Goal: Ask a question

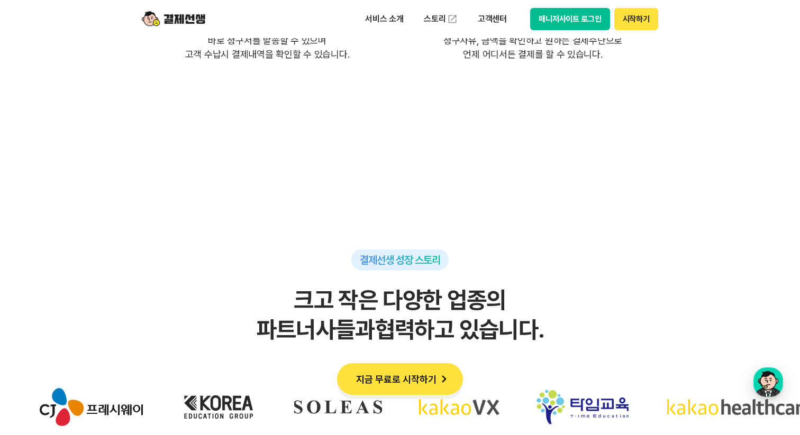
scroll to position [3210, 0]
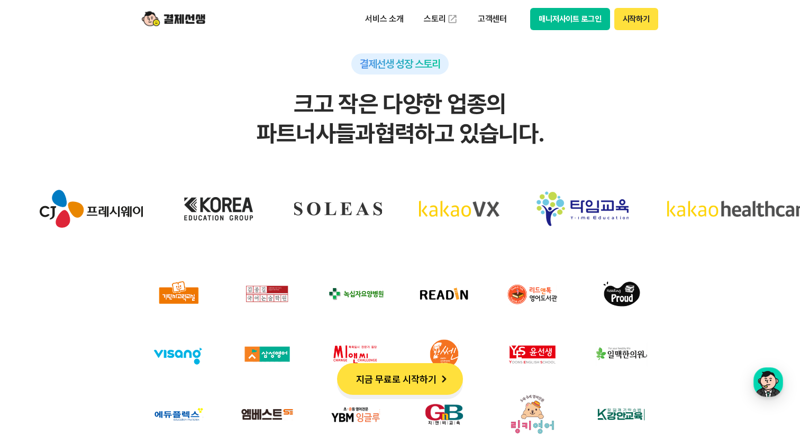
click at [571, 19] on button "매니저사이트 로그인" at bounding box center [570, 19] width 80 height 22
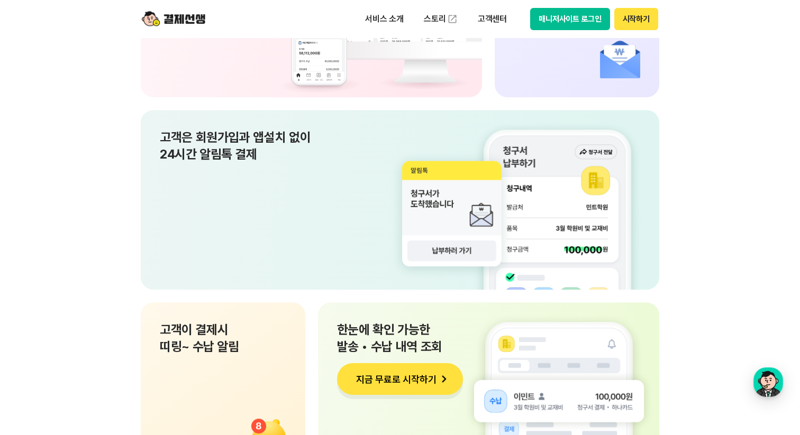
scroll to position [7485, 0]
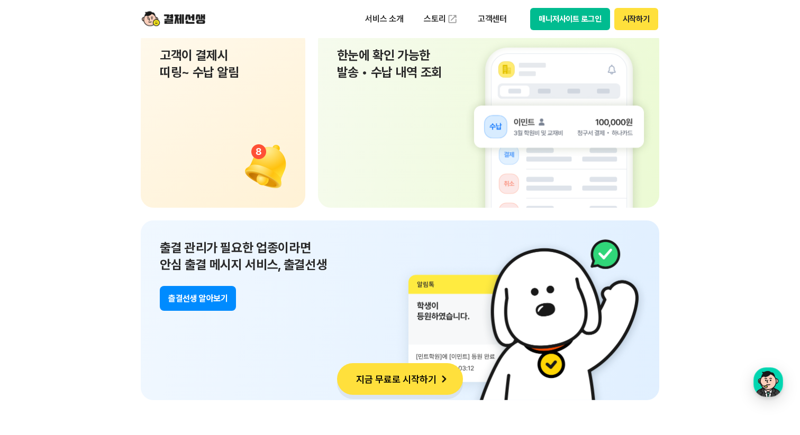
click at [633, 23] on button "시작하기" at bounding box center [636, 19] width 44 height 22
click at [493, 21] on p "고객센터" at bounding box center [492, 19] width 44 height 19
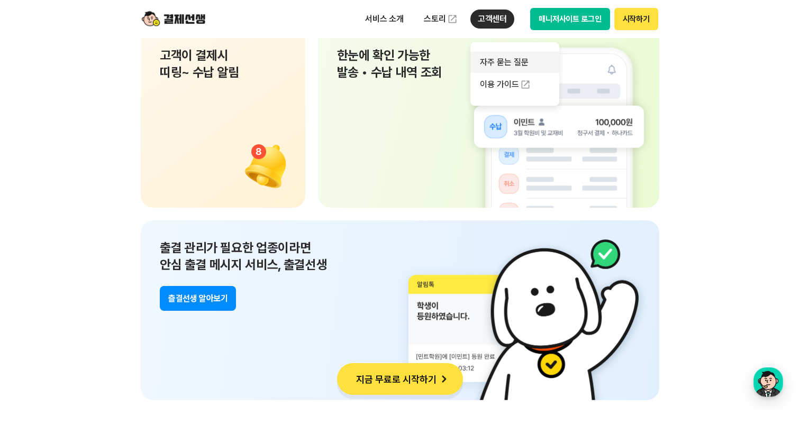
click at [503, 65] on link "자주 묻는 질문" at bounding box center [514, 62] width 89 height 21
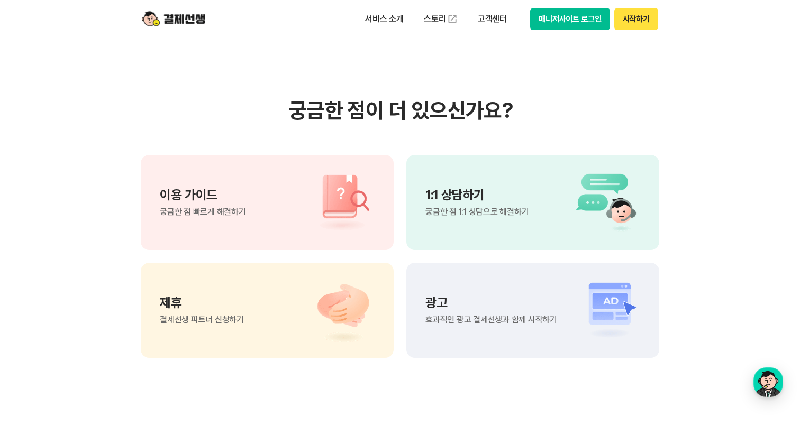
scroll to position [740, 0]
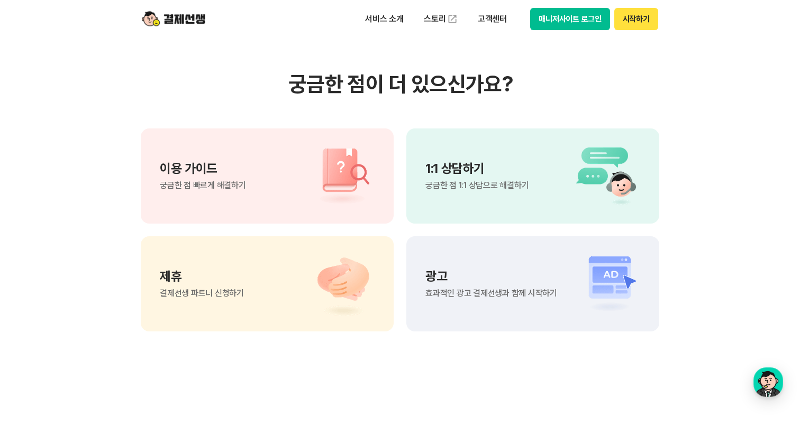
click at [464, 171] on p "1:1 상담하기" at bounding box center [476, 168] width 103 height 13
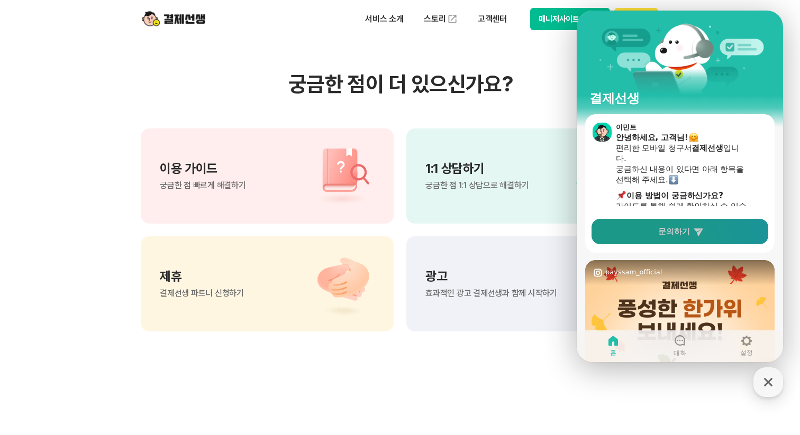
click at [687, 232] on link "문의하기" at bounding box center [679, 231] width 177 height 25
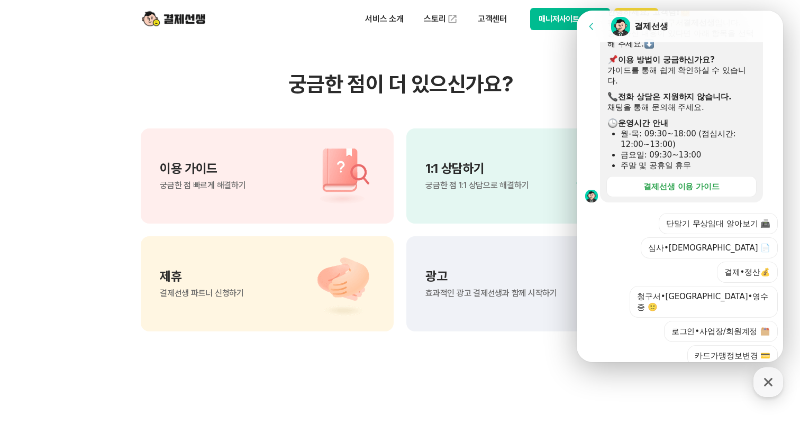
scroll to position [220, 0]
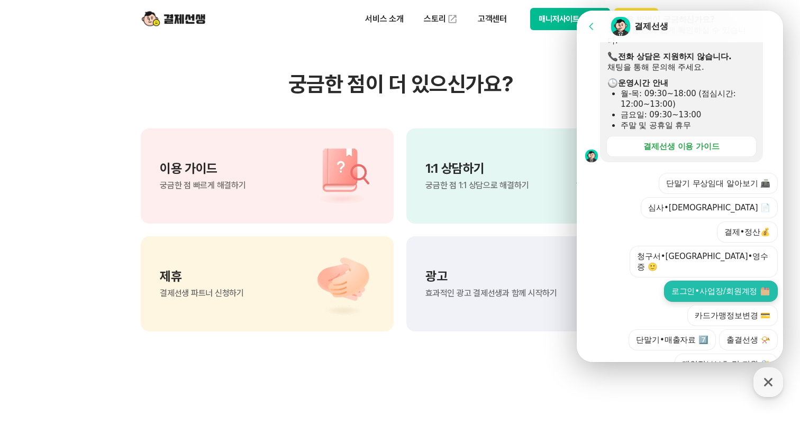
click at [693, 281] on button "로그인•사업장/회원계정" at bounding box center [721, 291] width 114 height 21
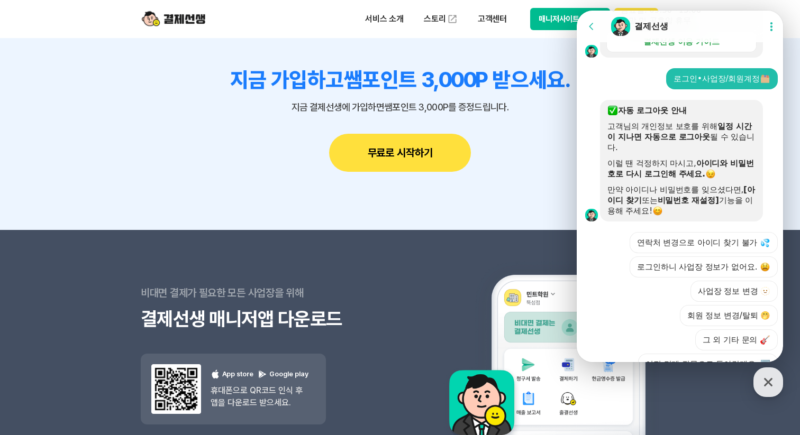
scroll to position [1201, 0]
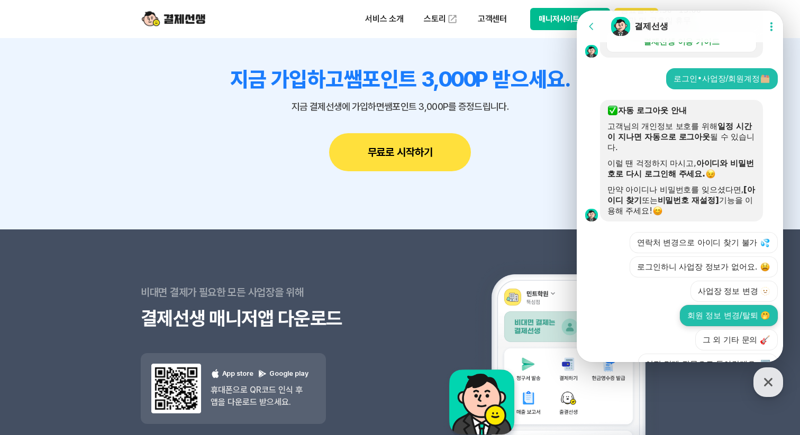
click at [734, 305] on button "회원 정보 변경/탈퇴 🤭" at bounding box center [728, 315] width 98 height 21
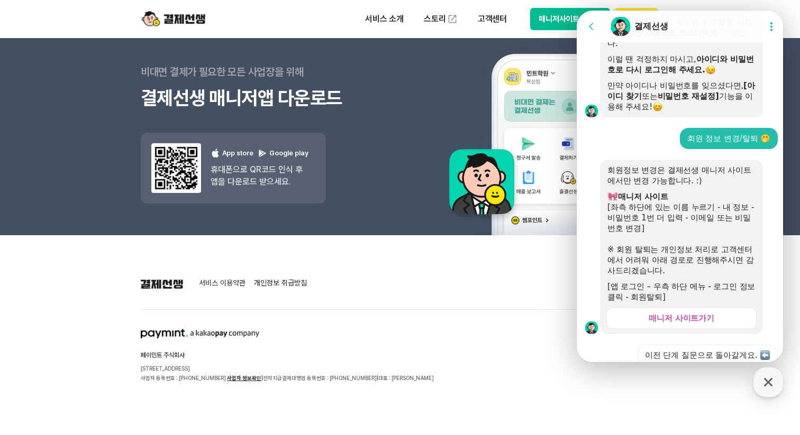
scroll to position [434, 0]
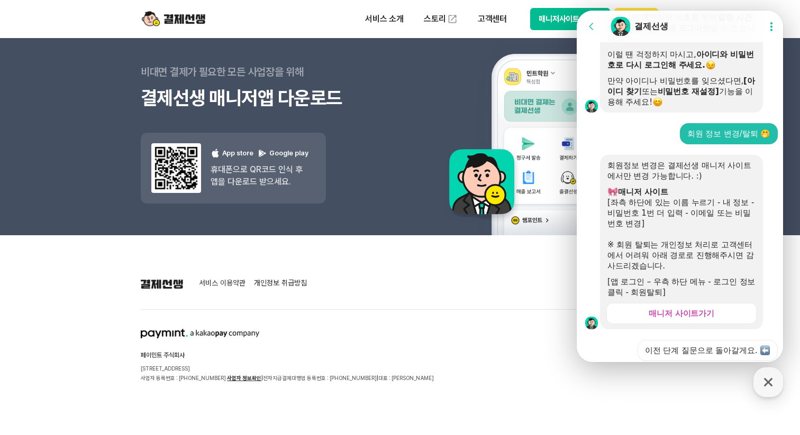
click at [674, 340] on button "이전 단계 질문으로 돌아갈게요." at bounding box center [707, 350] width 140 height 21
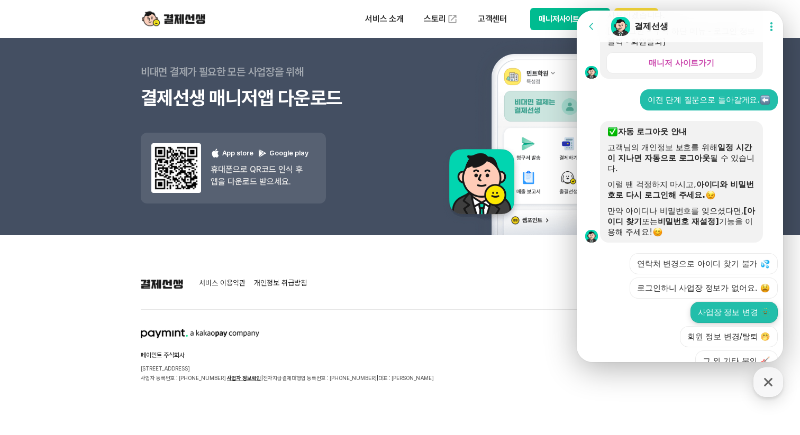
click at [690, 302] on button "사업장 정보 변경 🫥" at bounding box center [733, 312] width 87 height 21
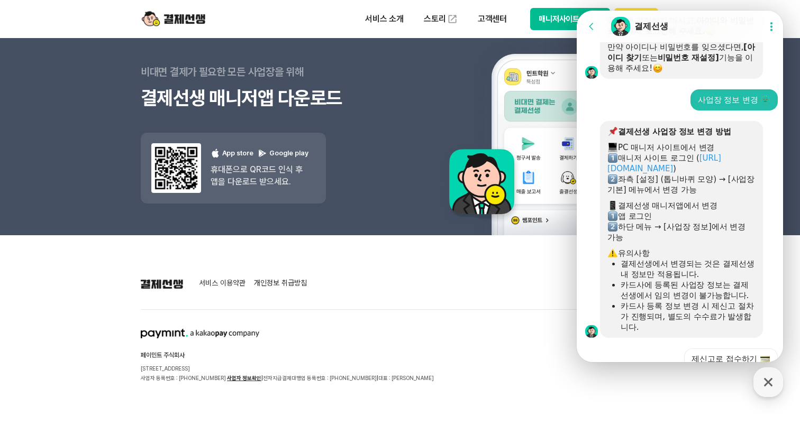
scroll to position [850, 0]
click at [620, 152] on link "[URL][DOMAIN_NAME]" at bounding box center [664, 162] width 114 height 20
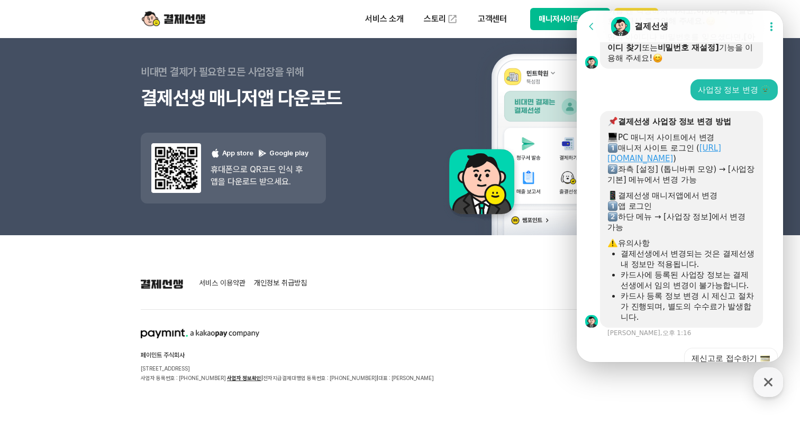
scroll to position [859, 0]
click at [764, 353] on img at bounding box center [765, 358] width 10 height 10
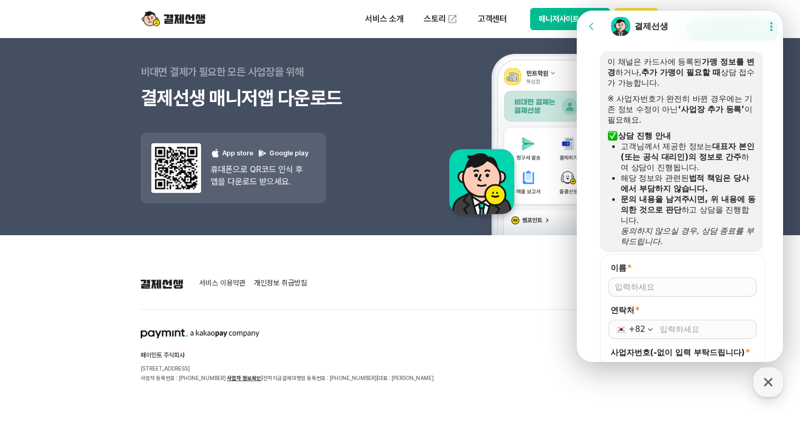
scroll to position [1190, 0]
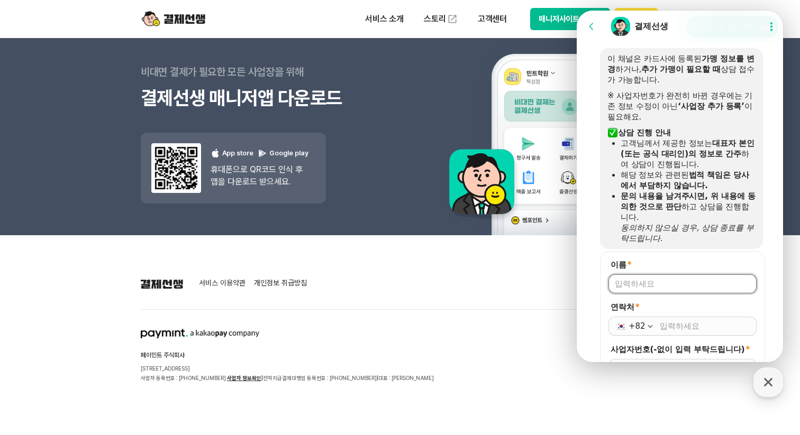
click at [675, 279] on input "이름 *" at bounding box center [681, 284] width 135 height 11
type input "이나임"
type input "[PHONE_NUMBER]"
click at [661, 363] on input "사업자번호(-없이 입력 부탁드립니다) *" at bounding box center [681, 368] width 135 height 11
type input "13532682287"
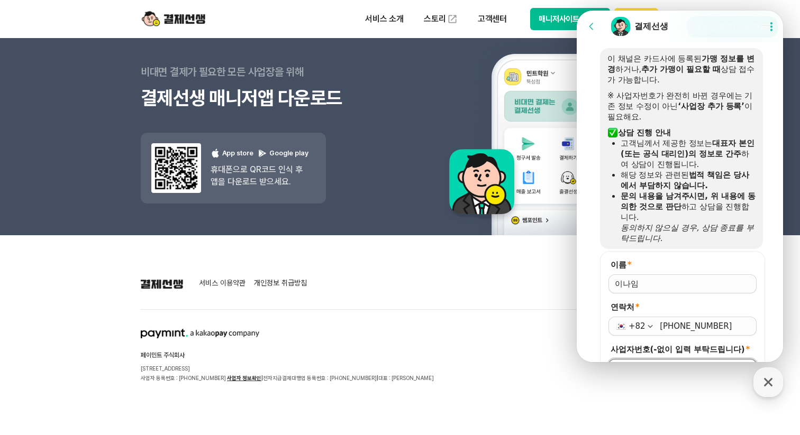
click at [686, 391] on span "저장" at bounding box center [682, 396] width 16 height 11
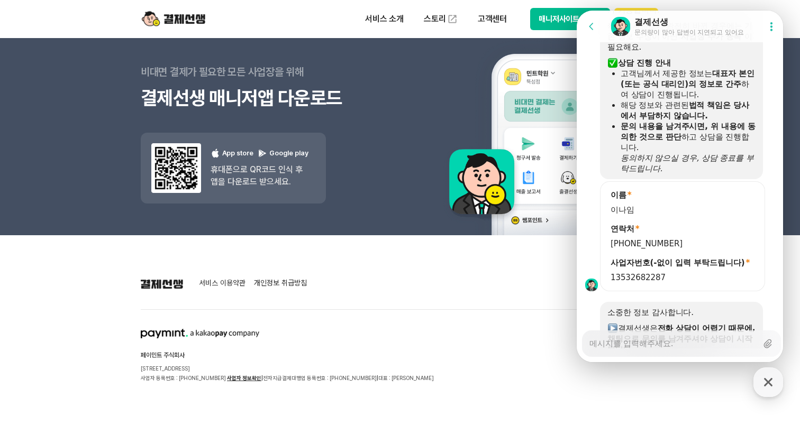
scroll to position [1317, 0]
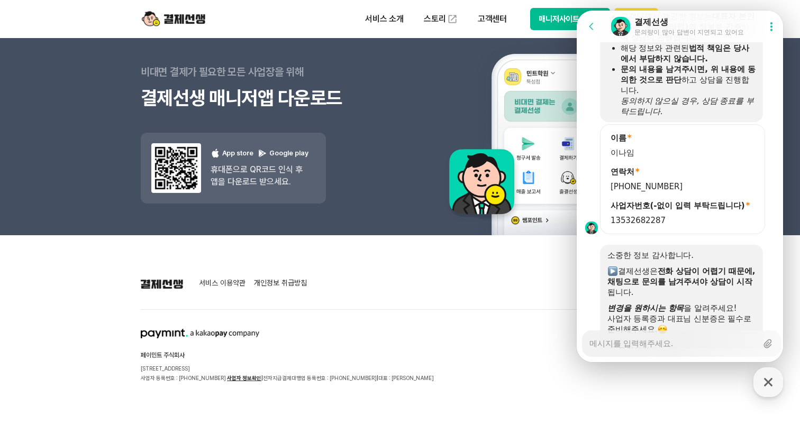
click at [676, 343] on textarea "Messenger Input Textarea" at bounding box center [673, 340] width 168 height 18
type textarea "x"
type textarea "e"
type textarea "x"
type textarea "en"
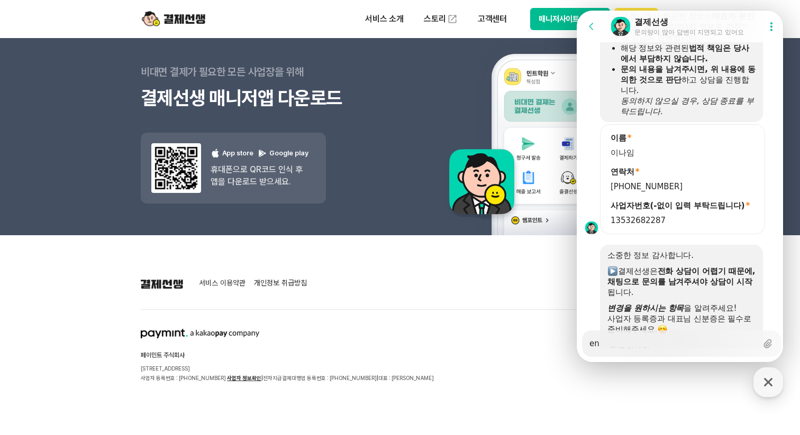
type textarea "x"
type textarea "enr"
type textarea "x"
type textarea "enro"
type textarea "x"
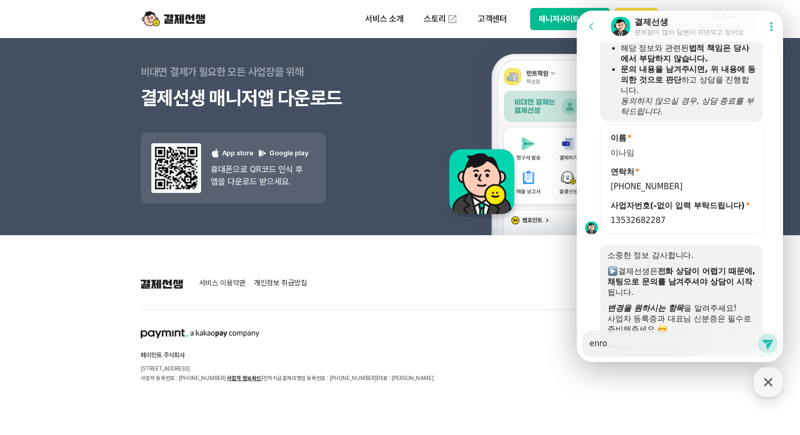
type textarea "enr"
type textarea "x"
type textarea "en"
type textarea "x"
type textarea "e"
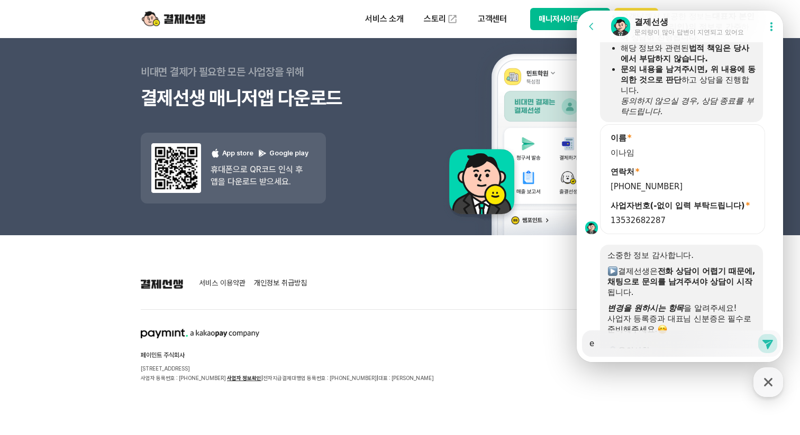
type textarea "x"
type textarea "e"
type textarea "x"
type textarea "en"
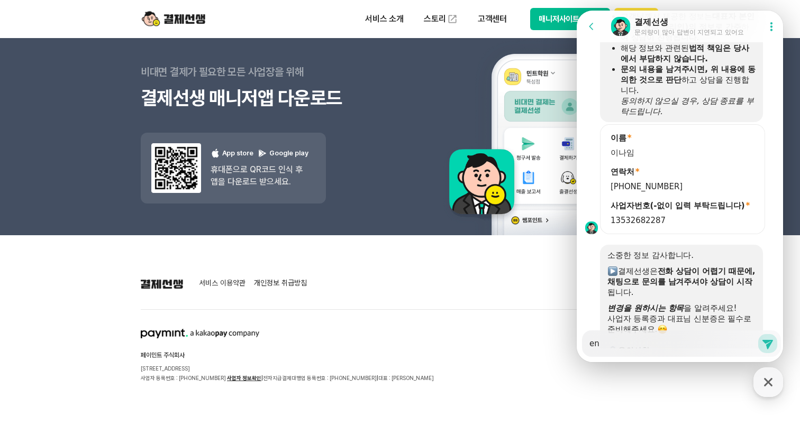
type textarea "x"
type textarea "e"
type textarea "x"
type textarea "ㄷ"
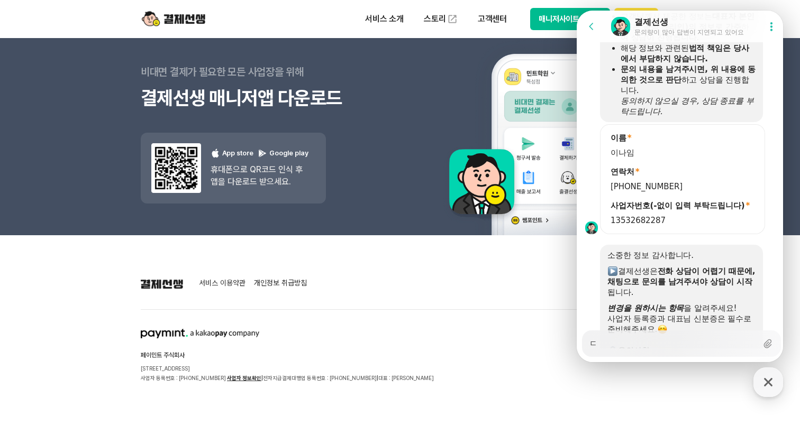
type textarea "x"
type textarea "두"
type textarea "x"
type textarea "둑"
type textarea "x"
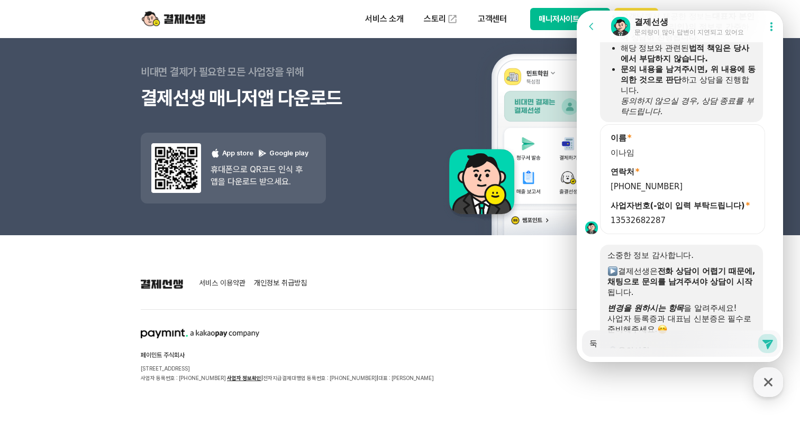
type textarea "두개"
type textarea "x"
type textarea "두개"
type textarea "x"
type textarea "두개 ㅅ"
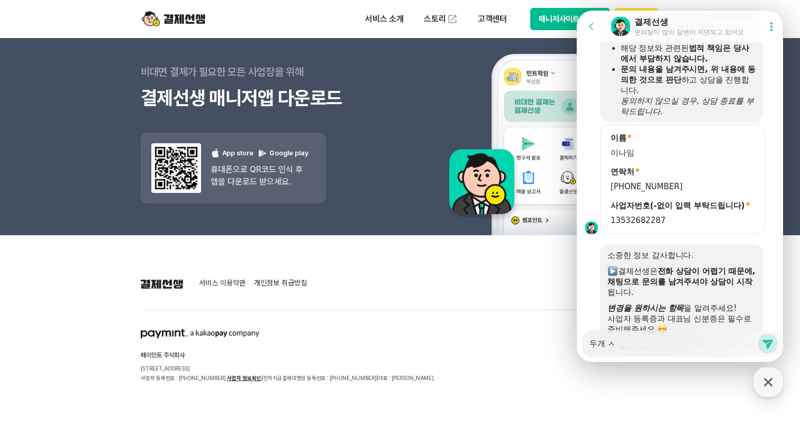
type textarea "x"
type textarea "두개 사"
type textarea "x"
type textarea "두개 상"
type textarea "x"
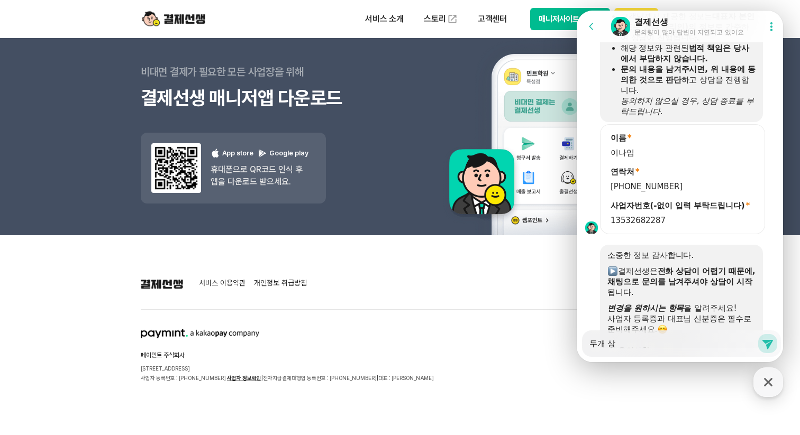
type textarea "두개 [DEMOGRAPHIC_DATA]"
type textarea "x"
type textarea "두개 사업"
type textarea "x"
type textarea "두개 사업ㅈ"
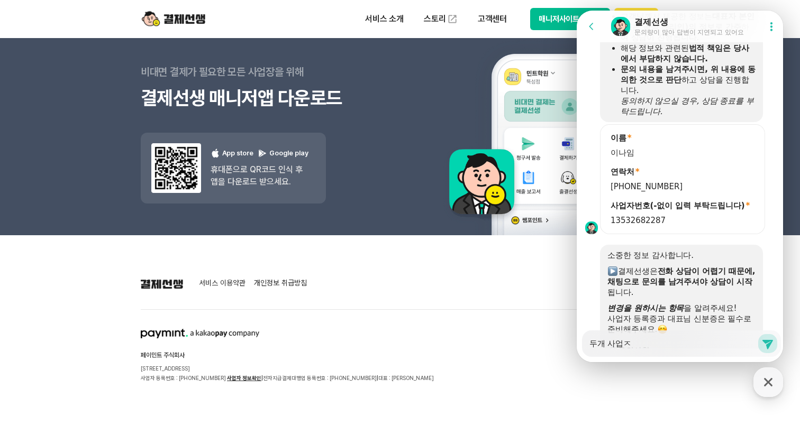
type textarea "x"
type textarea "두개 사업자"
type textarea "x"
type textarea "두개 사업자"
type textarea "x"
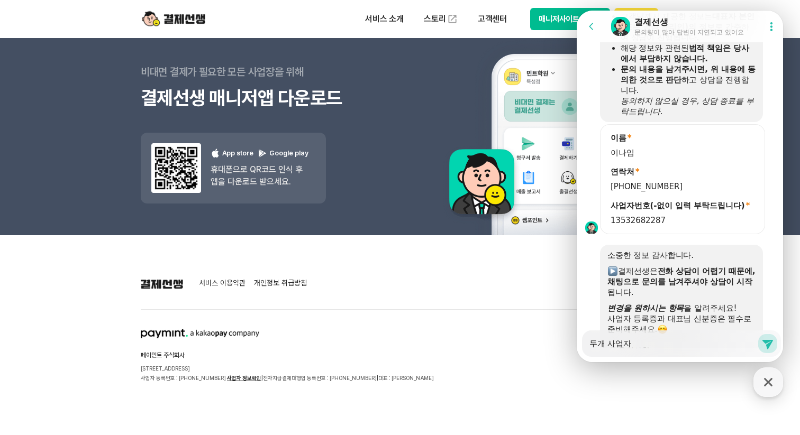
type textarea "두개 사업자 ㅂ"
type textarea "x"
type textarea "두개 사업자 버"
type textarea "x"
type textarea "두개 사업자 번"
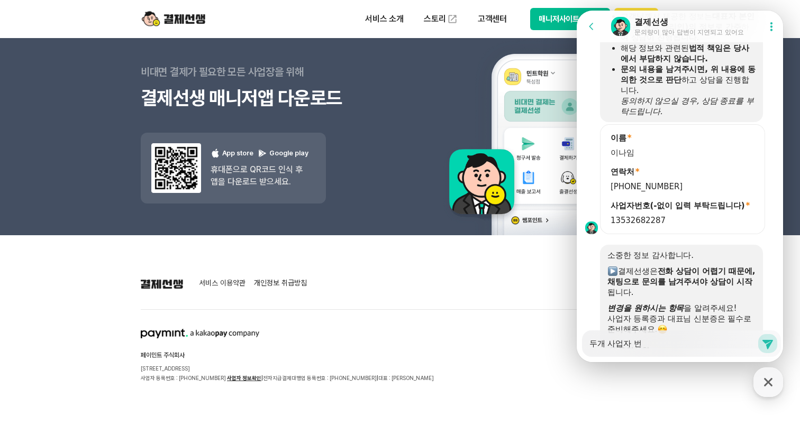
type textarea "x"
type textarea "두개 사업자 벊"
type textarea "x"
type textarea "두개 사업자 번호"
type textarea "x"
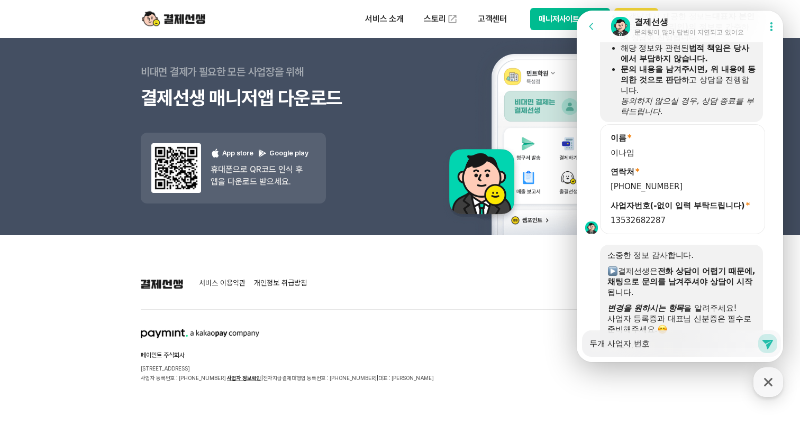
type textarea "두개 사업자 번홀"
type textarea "x"
type textarea "두개 사업자 번호로"
type textarea "x"
type textarea "두개 사업자 번호로"
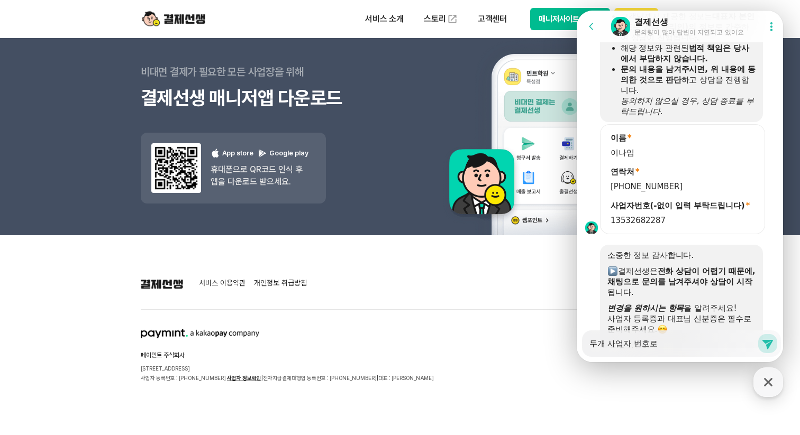
type textarea "x"
type textarea "두개 사업자 번호로 ㅅ"
type textarea "x"
type textarea "두개 사업자 번호로 사"
type textarea "x"
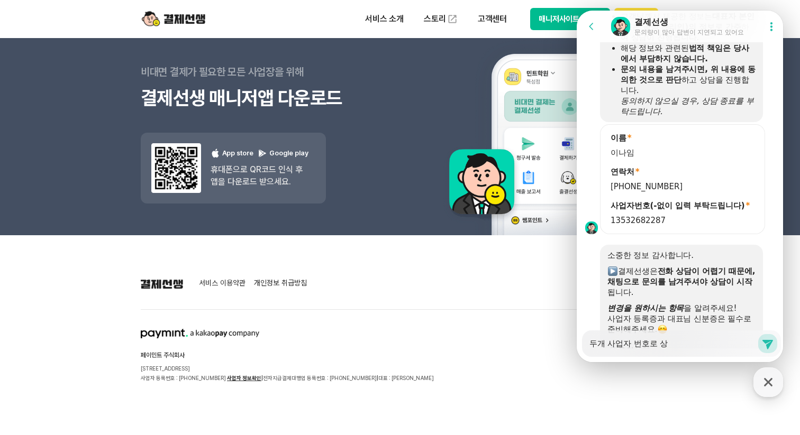
type textarea "두개 사업자 번호로 사요"
type textarea "x"
type textarea "두개 사업자 번호로 사용"
type textarea "x"
type textarea "두개 사업자 번호로 사용ㅈ"
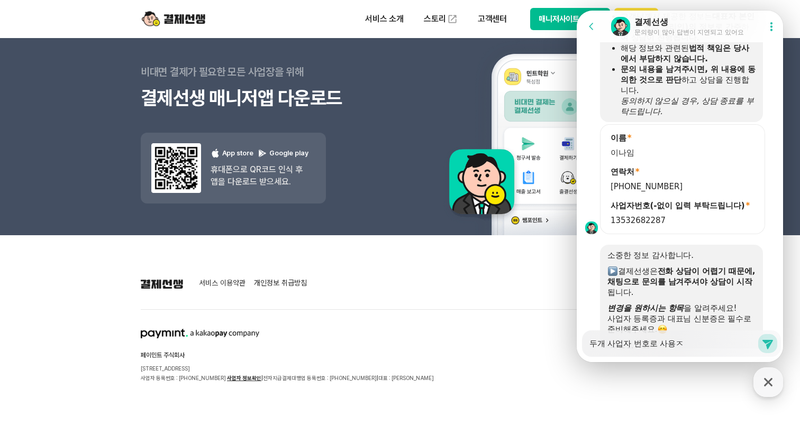
type textarea "x"
type textarea "두개 사업자 번호로 사용주"
type textarea "x"
type textarea "두개 사업자 번호로 사용중"
type textarea "x"
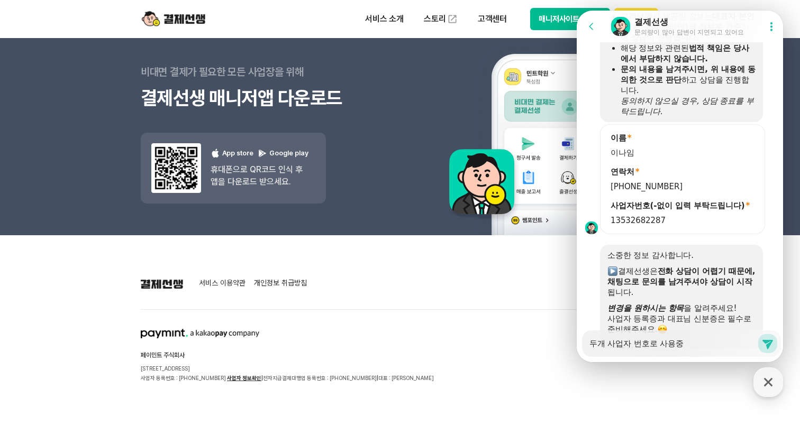
type textarea "두개 사업자 번호로 사용중,"
type textarea "x"
type textarea "두개 사업자 번호로 사용중,"
type textarea "x"
type textarea "두개 사업자 번호로 사용중, ㅎ"
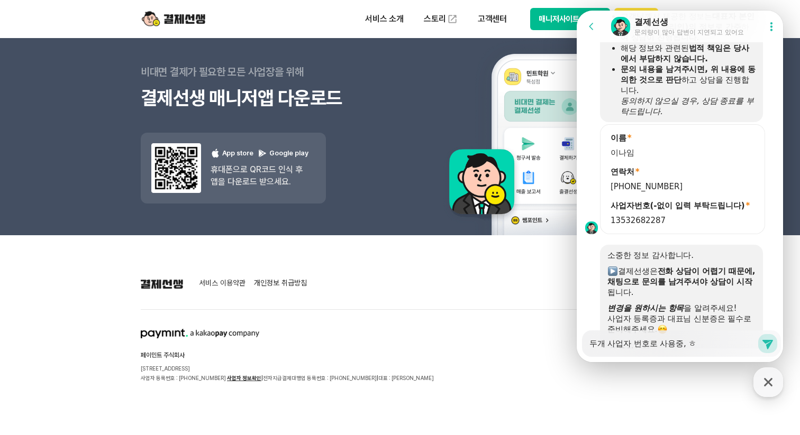
type textarea "x"
type textarea "두개 사업자 번호로 사용중, 하"
type textarea "x"
type textarea "두개 사업자 번호로 사용중, 한"
type textarea "x"
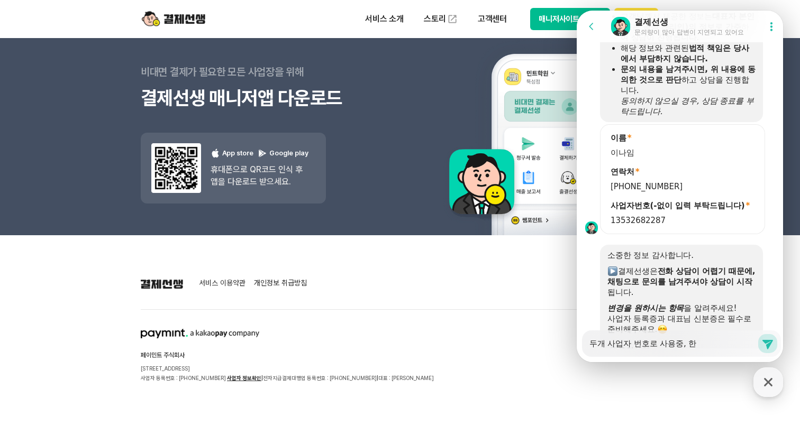
type textarea "두개 사업자 번호로 사용중, 하나"
type textarea "x"
type textarea "두개 사업자 번호로 사용중, 하나"
type textarea "x"
type textarea "두개 사업자 번호로 사용중, 하나 ㅍ"
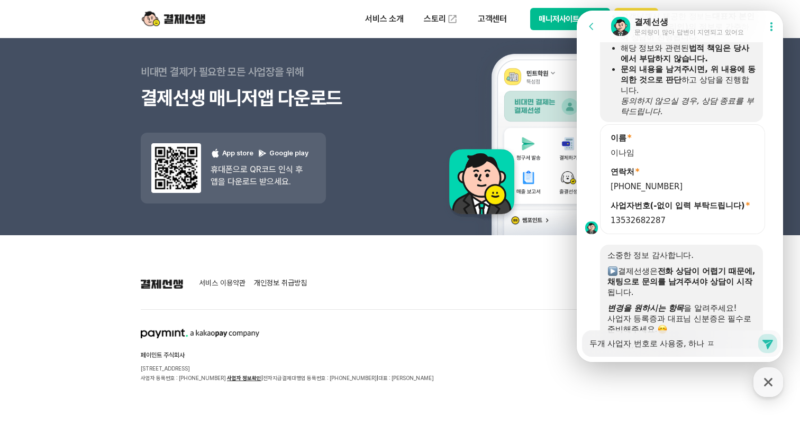
type textarea "x"
type textarea "두개 사업자 번호로 사용중, 하나 폐"
type textarea "x"
type textarea "두개 사업자 번호로 사용중, 하나 폥"
type textarea "x"
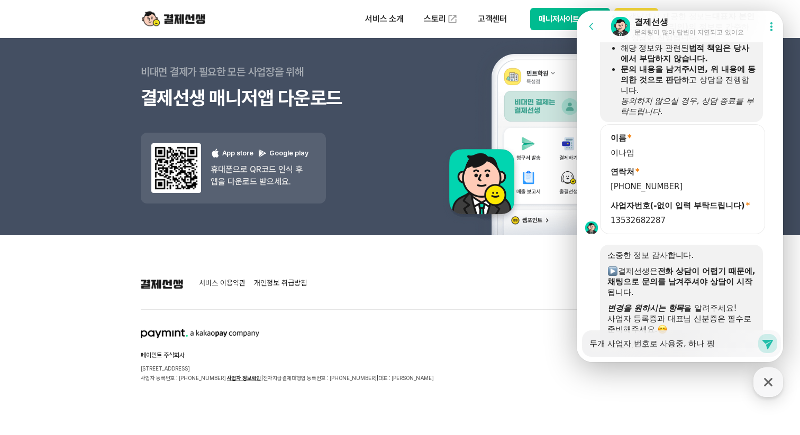
type textarea "두개 사업자 번호로 사용중, 하나 폐어"
type textarea "x"
type textarea "두개 사업자 번호로 사용중, 하나 폐업"
type textarea "x"
type textarea "두개 사업자 번호로 사용중, 하나 폐업ㅇ"
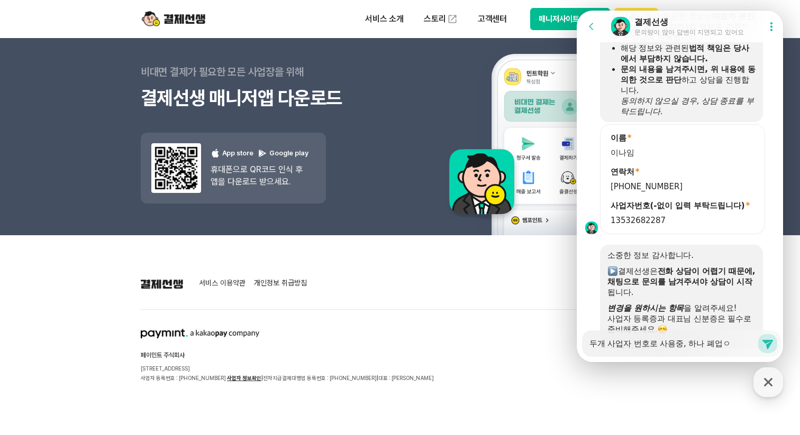
type textarea "x"
type textarea "두개 사업자 번호로 사용중, 하나 폐업으"
type textarea "x"
type textarea "두개 사업자 번호로 사용중, 하나 폐업으로"
type textarea "x"
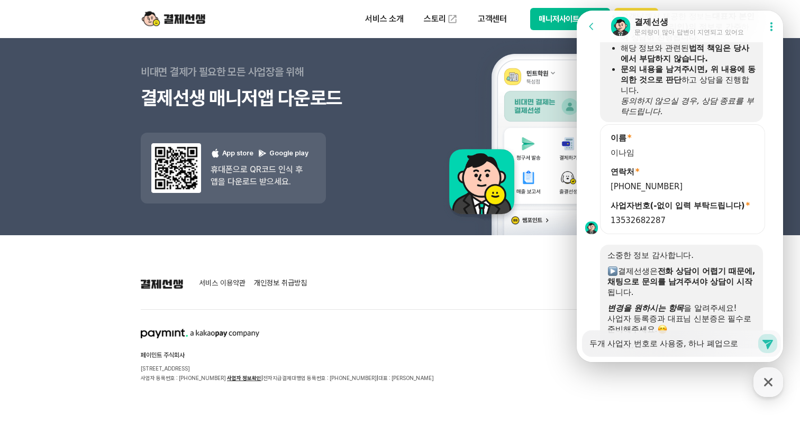
type textarea "두개 사업자 번호로 사용중, 하나 폐업으로"
type textarea "x"
type textarea "두개 사업자 번호로 사용중, 하나 폐업으로 ㅅ"
type textarea "x"
type textarea "두개 사업자 번호로 사용중, 하나 폐업으로 삭"
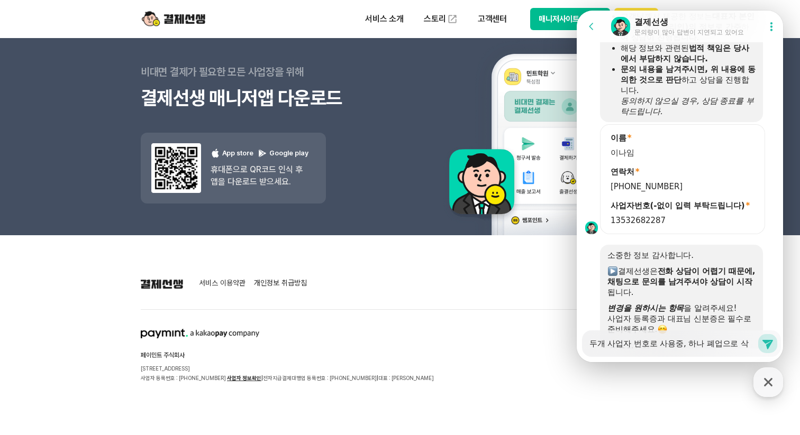
type textarea "x"
type textarea "두개 사업자 번호로 사용중, 하나 폐업으로 삭제"
type textarea "x"
type textarea "두개 사업자 번호로 사용중, 하나 폐업으로 삭젱"
type textarea "x"
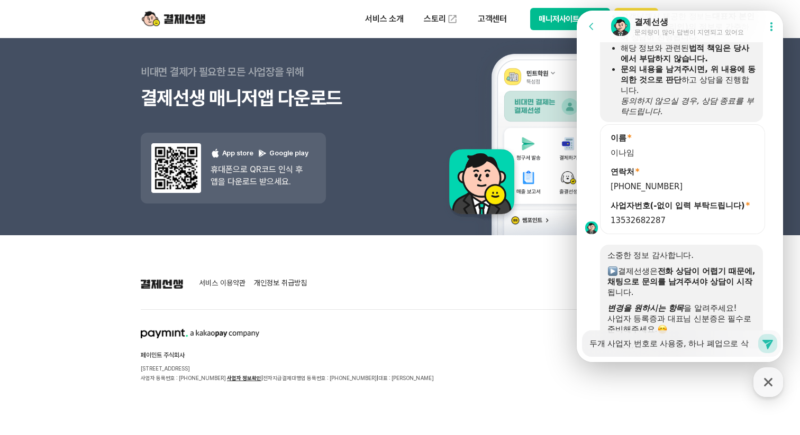
type textarea "두개 사업자 번호로 사용중, 하나 폐업으로 삭제우"
type textarea "x"
type textarea "두개 사업자 번호로 사용중, 하나 폐업으로 삭제워"
type textarea "x"
type textarea "두개 사업자 번호로 사용중, 하나 폐업으로 삭제원"
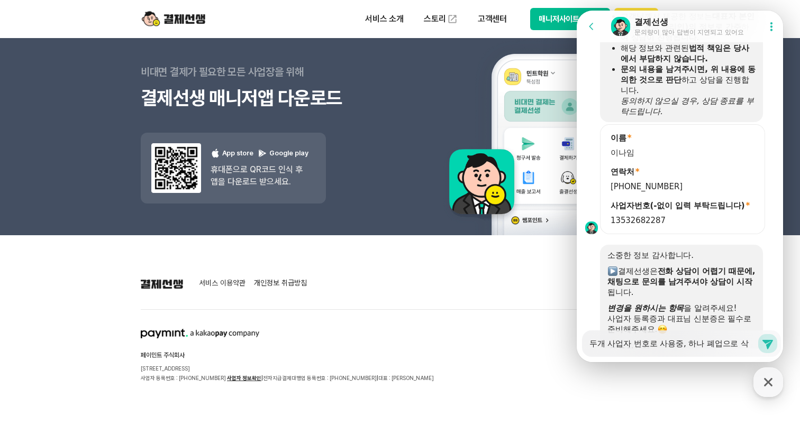
type textarea "x"
type textarea "두개 사업자 번호로 사용중, 하나 폐업으로 삭제원ㅇ"
type textarea "x"
type textarea "두개 사업자 번호로 사용중, 하나 폐업으로 삭제원"
type textarea "x"
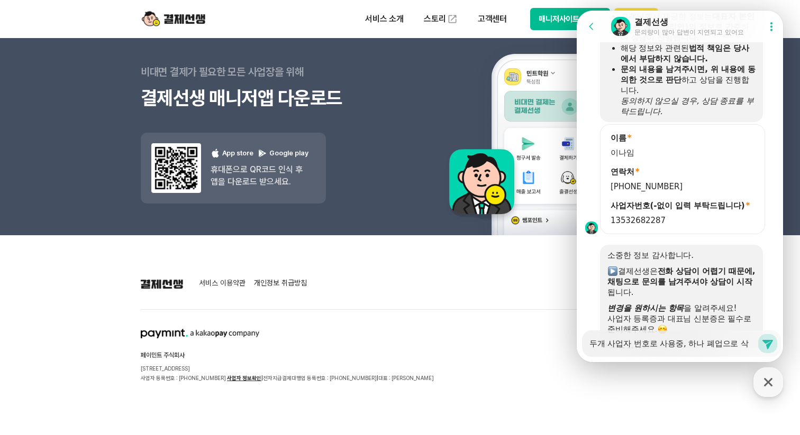
type textarea "두개 사업자 번호로 사용중, 하나 폐업으로 삭제"
type textarea "x"
type textarea "두개 사업자 번호로 사용중, 하나 폐업으로 삭"
type textarea "x"
type textarea "두개 사업자 번호로 사용중, 하나 폐업으로 삭ㅈ"
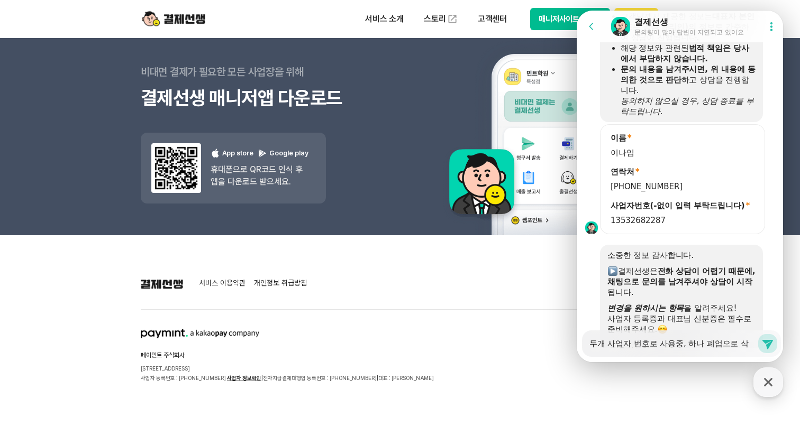
type textarea "x"
type textarea "두개 사업자 번호로 사용중, 하나 폐업으로 삭제"
type textarea "x"
type textarea "두개 사업자 번호로 사용중, 하나 폐업으로 삭제"
type textarea "x"
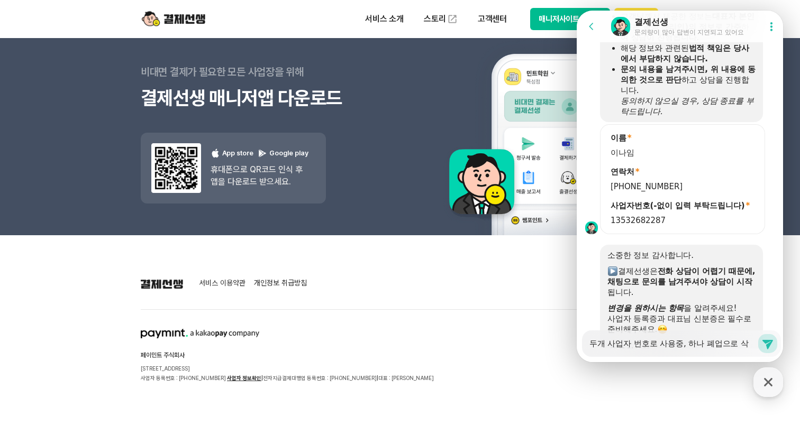
type textarea "두개 사업자 번호로 사용중, 하나 폐업으로 삭제 ㅇ"
type textarea "x"
type textarea "두개 사업자 번호로 사용중, 하나 폐업으로 삭제 요"
type textarea "x"
type textarea "두개 사업자 번호로 사용중, 하나 폐업으로 삭제 욫"
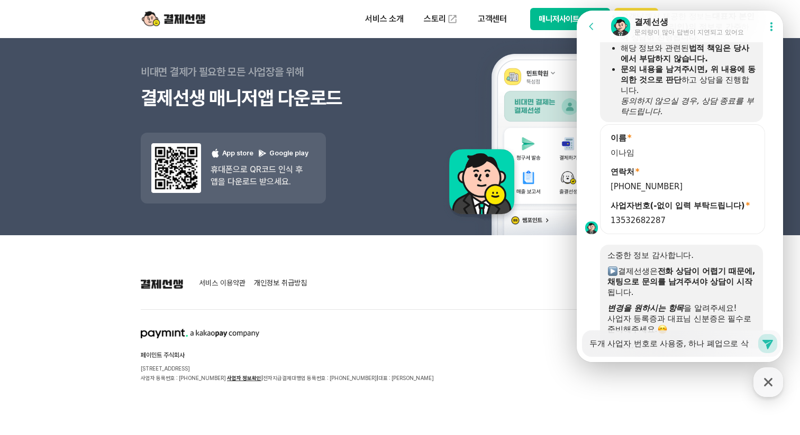
type textarea "x"
type textarea "두개 사업자 번호로 사용중, 하나 폐업으로 삭제 요처"
type textarea "x"
type textarea "두개 사업자 번호로 사용중, 하나 폐업으로 삭제 요청"
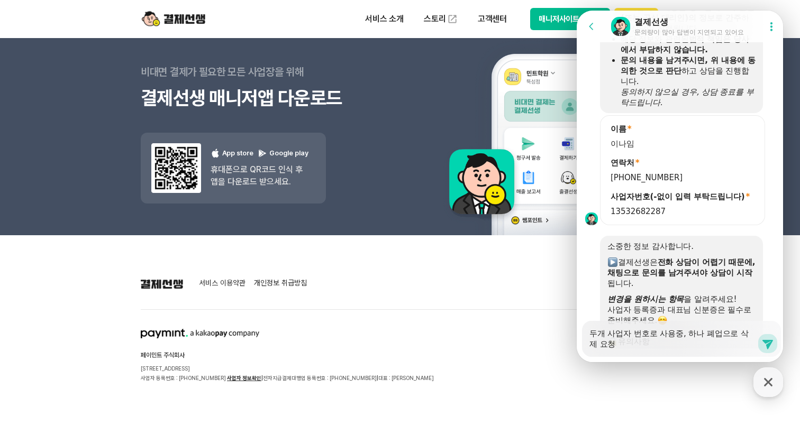
type textarea "x"
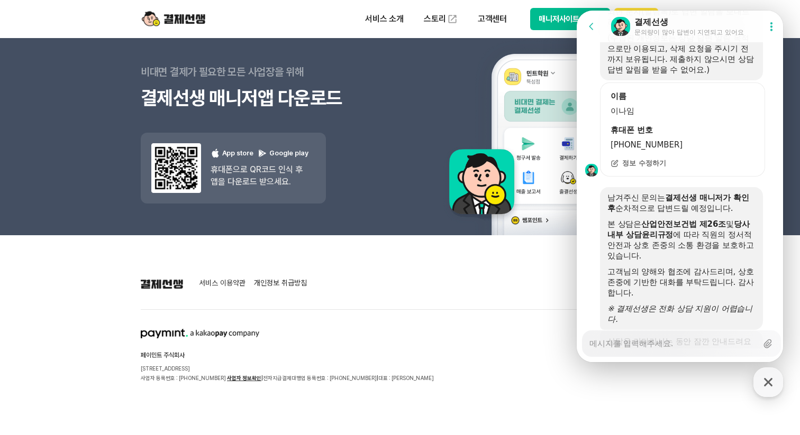
scroll to position [1774, 0]
type textarea "x"
click at [592, 26] on icon at bounding box center [591, 26] width 11 height 11
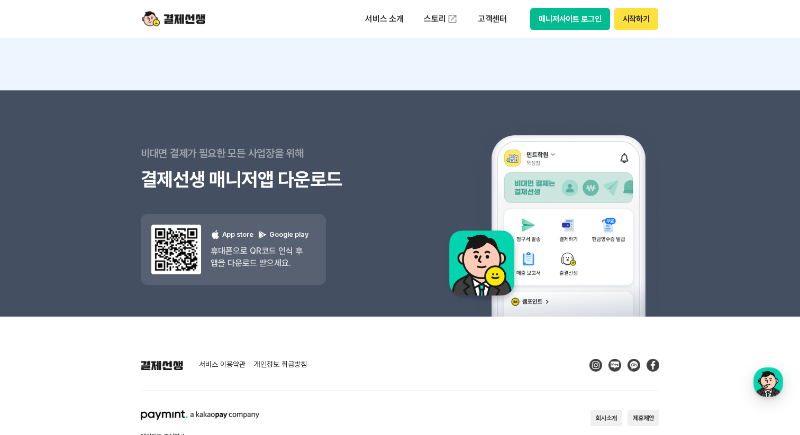
scroll to position [9520, 0]
